Goal: Check status: Check status

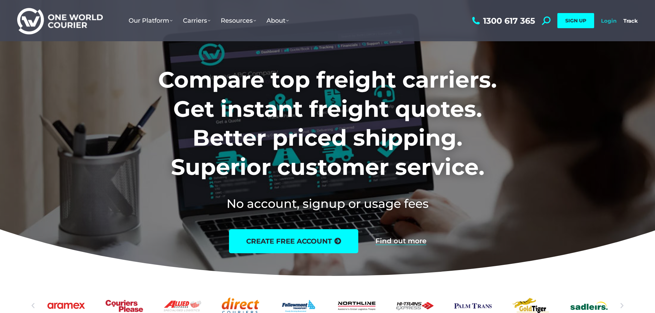
click at [608, 23] on link "Login" at bounding box center [608, 21] width 15 height 7
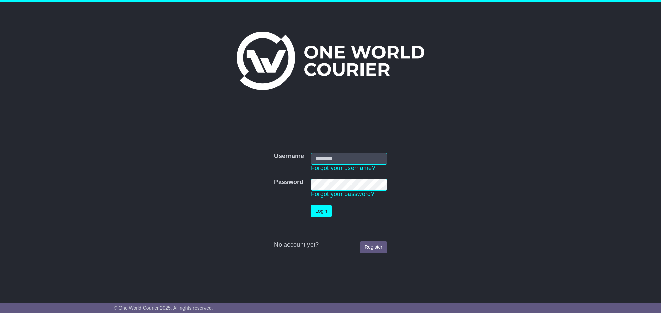
click at [432, 130] on div "Username Username Forgot your username? Password Password Forgot your password?…" at bounding box center [330, 197] width 352 height 183
click at [361, 165] on link "Forgot your username?" at bounding box center [343, 168] width 64 height 7
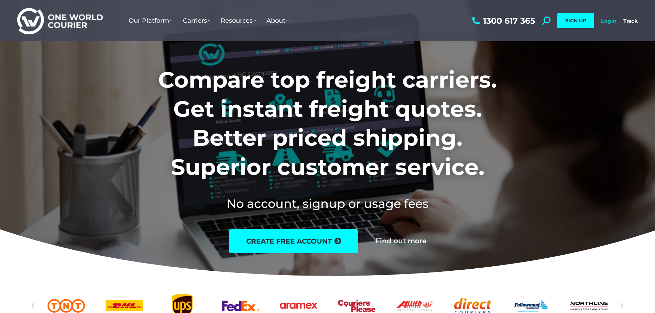
click at [612, 23] on link "Login" at bounding box center [608, 21] width 15 height 7
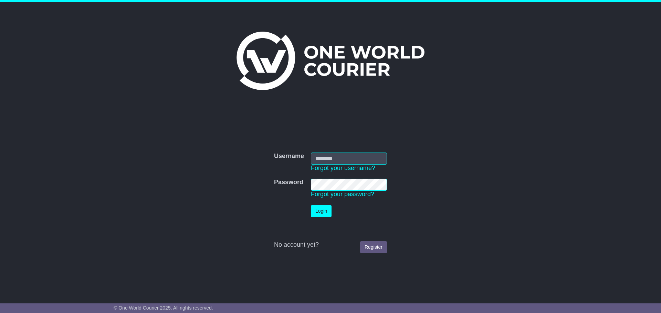
click at [321, 158] on input "Username" at bounding box center [349, 159] width 76 height 12
type input "**********"
click at [321, 215] on button "Login" at bounding box center [321, 211] width 21 height 12
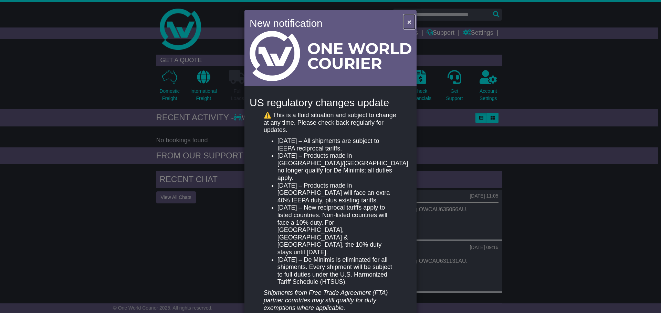
click at [410, 21] on button "×" at bounding box center [409, 22] width 11 height 14
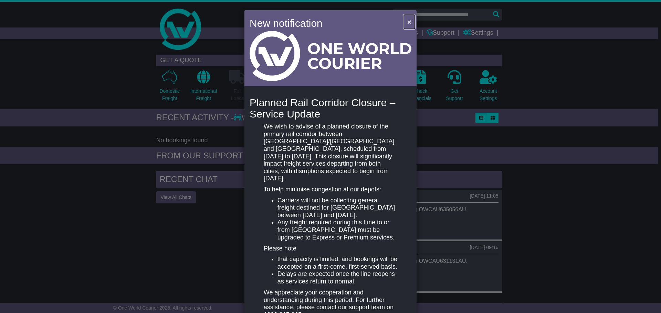
click at [412, 23] on button "×" at bounding box center [409, 22] width 11 height 14
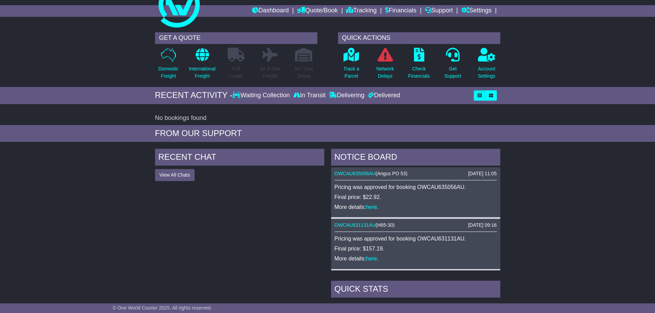
scroll to position [34, 0]
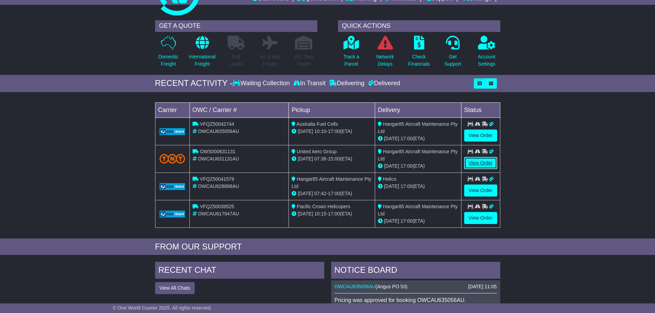
click at [478, 159] on link "View Order" at bounding box center [480, 163] width 33 height 12
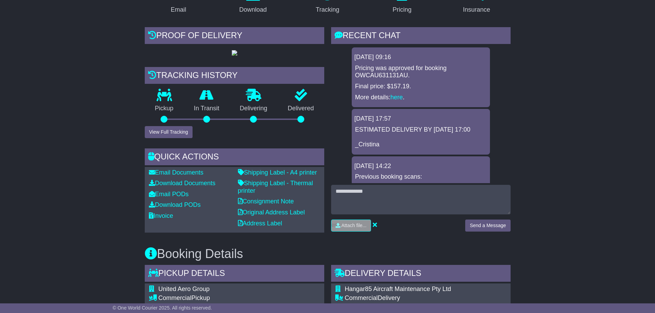
scroll to position [172, 0]
